Goal: Find specific page/section: Find specific page/section

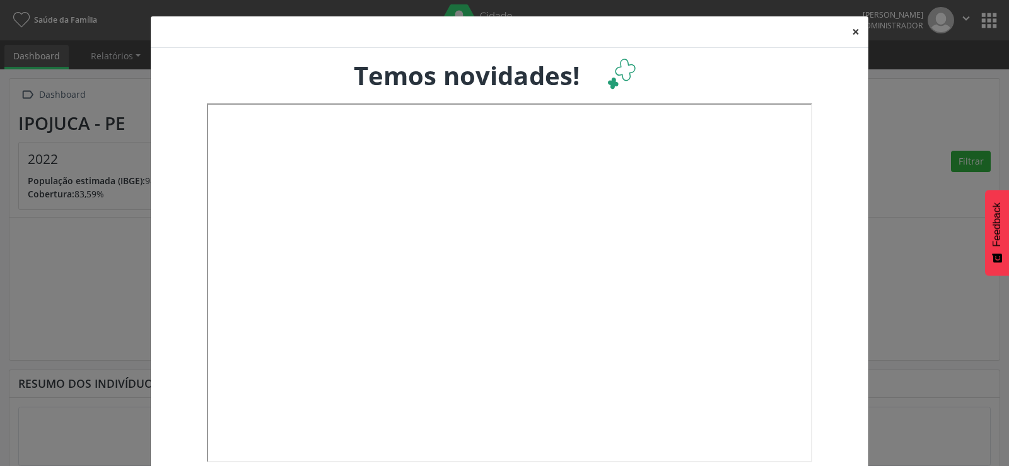
click at [850, 32] on button "×" at bounding box center [855, 31] width 25 height 31
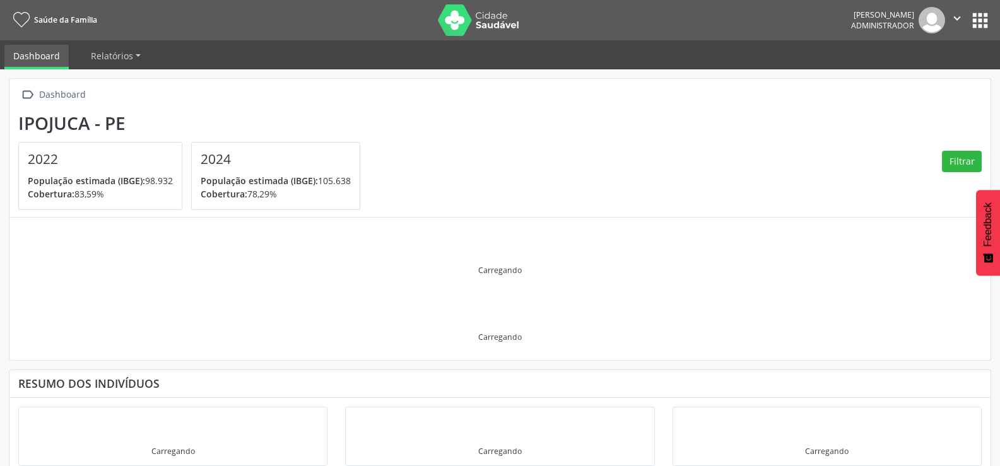
click at [987, 20] on button "apps" at bounding box center [980, 20] width 22 height 22
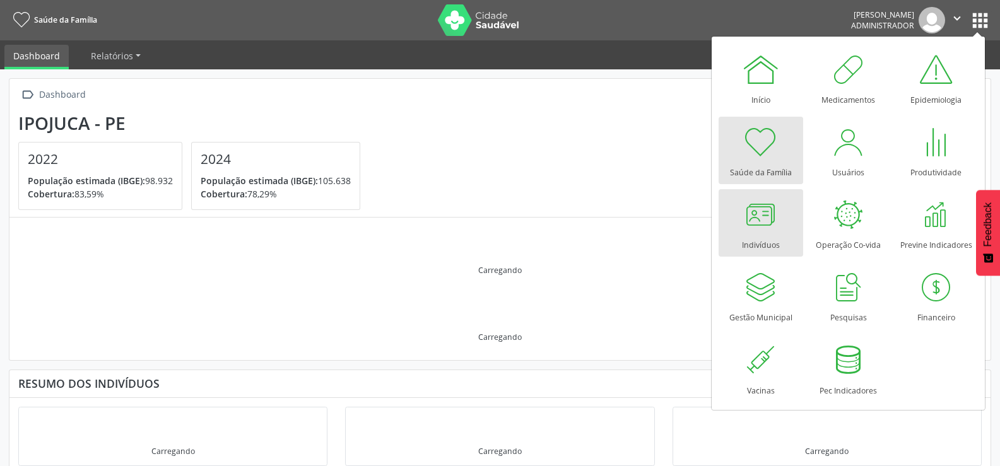
click at [757, 208] on div at bounding box center [761, 215] width 38 height 38
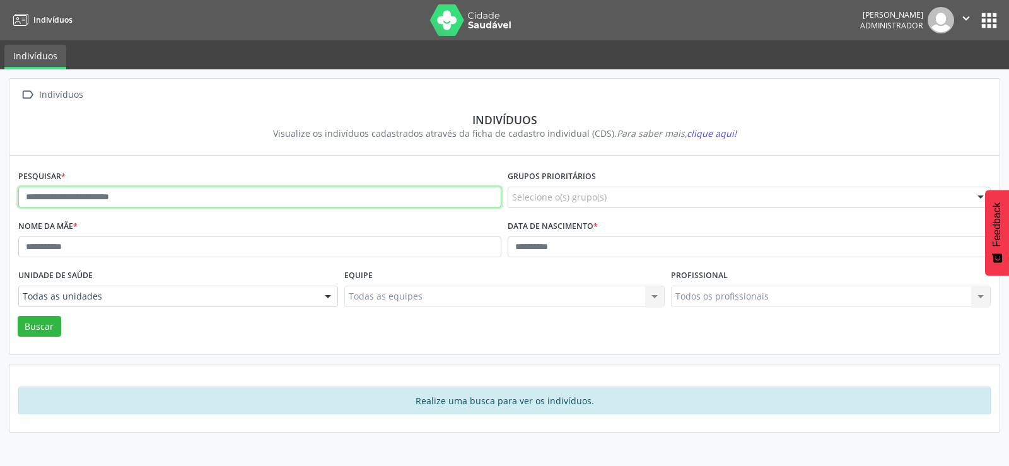
click at [74, 194] on input "text" at bounding box center [259, 197] width 483 height 21
type input "**********"
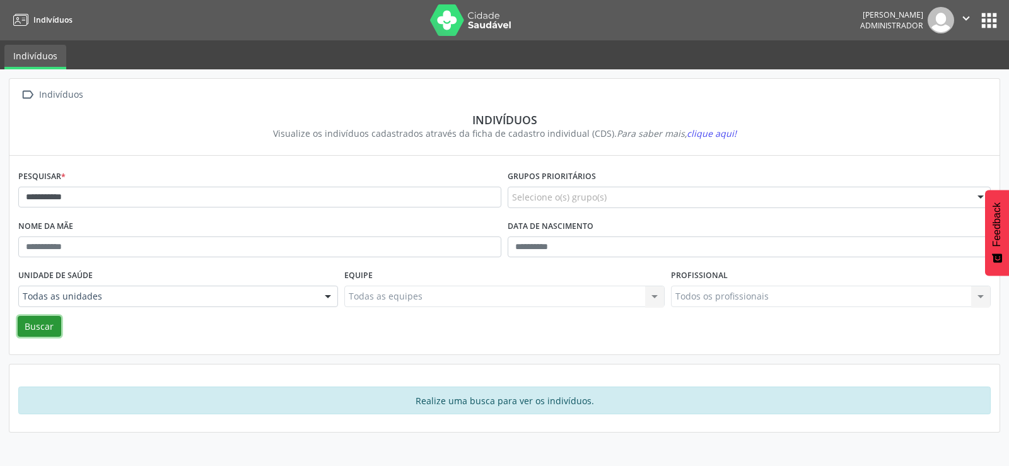
click at [39, 331] on button "Buscar" at bounding box center [40, 326] width 44 height 21
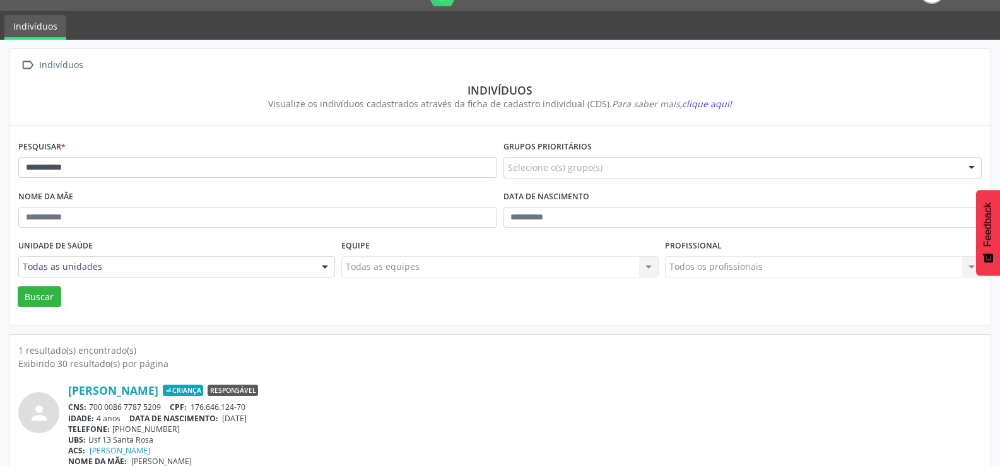
scroll to position [49, 0]
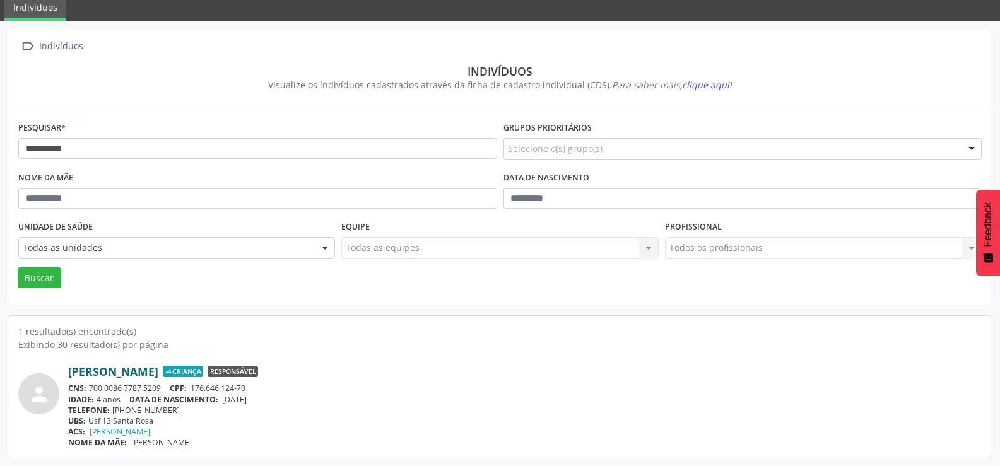
click at [134, 371] on link "[PERSON_NAME]" at bounding box center [113, 372] width 90 height 14
